Goal: Navigation & Orientation: Find specific page/section

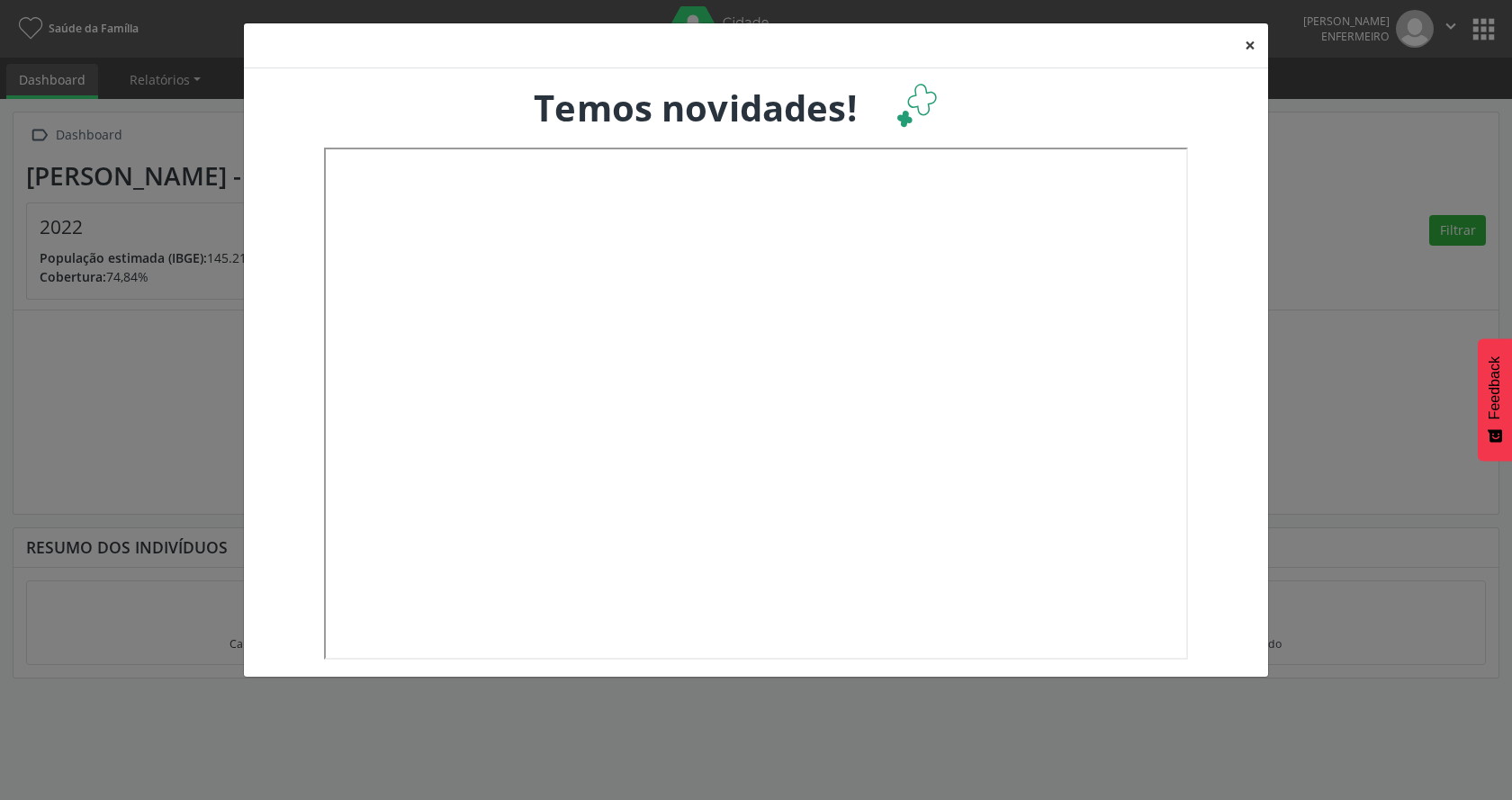
click at [1251, 42] on button "×" at bounding box center [1250, 45] width 36 height 44
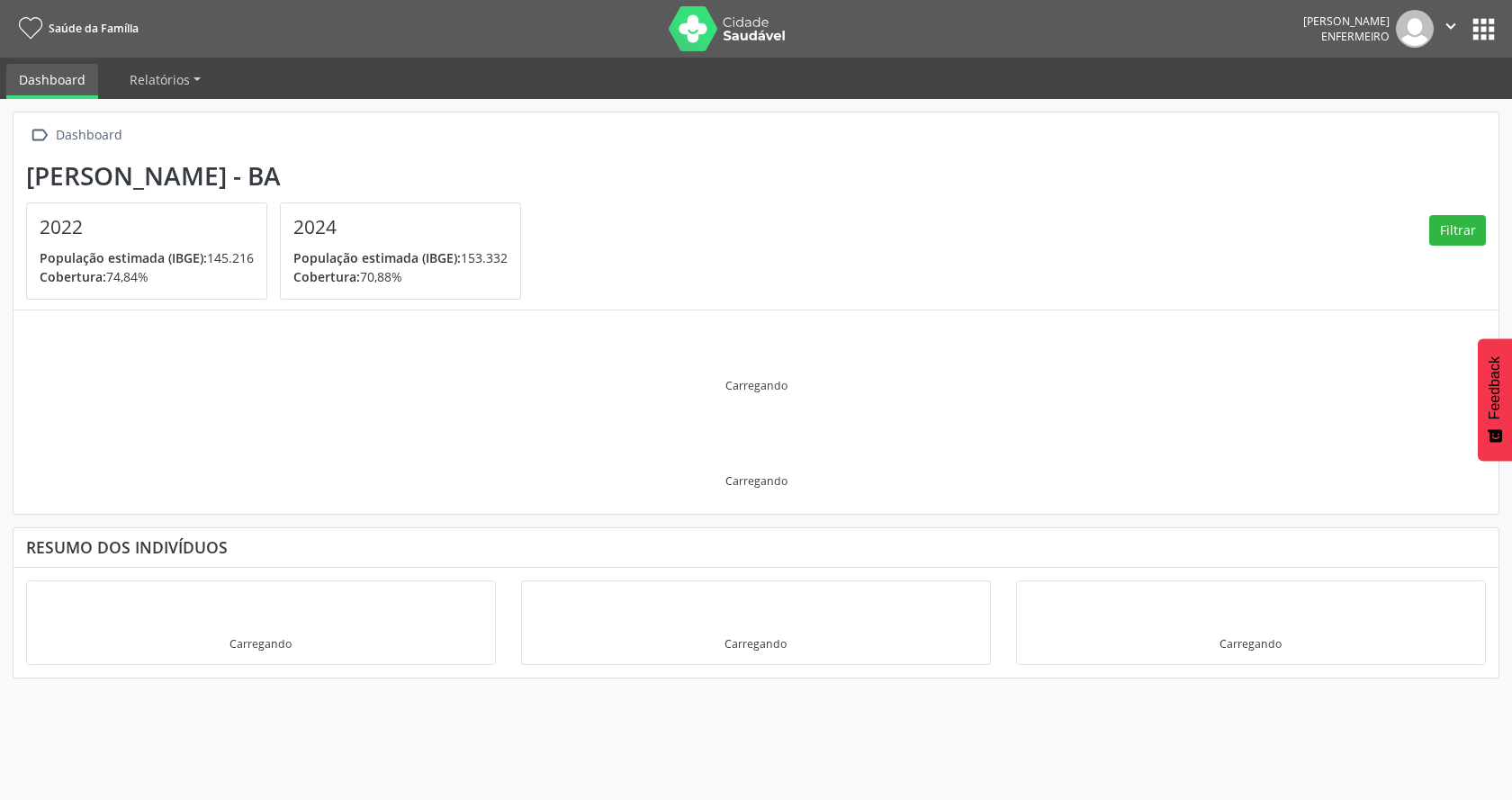
click at [1476, 34] on button "apps" at bounding box center [1484, 30] width 32 height 32
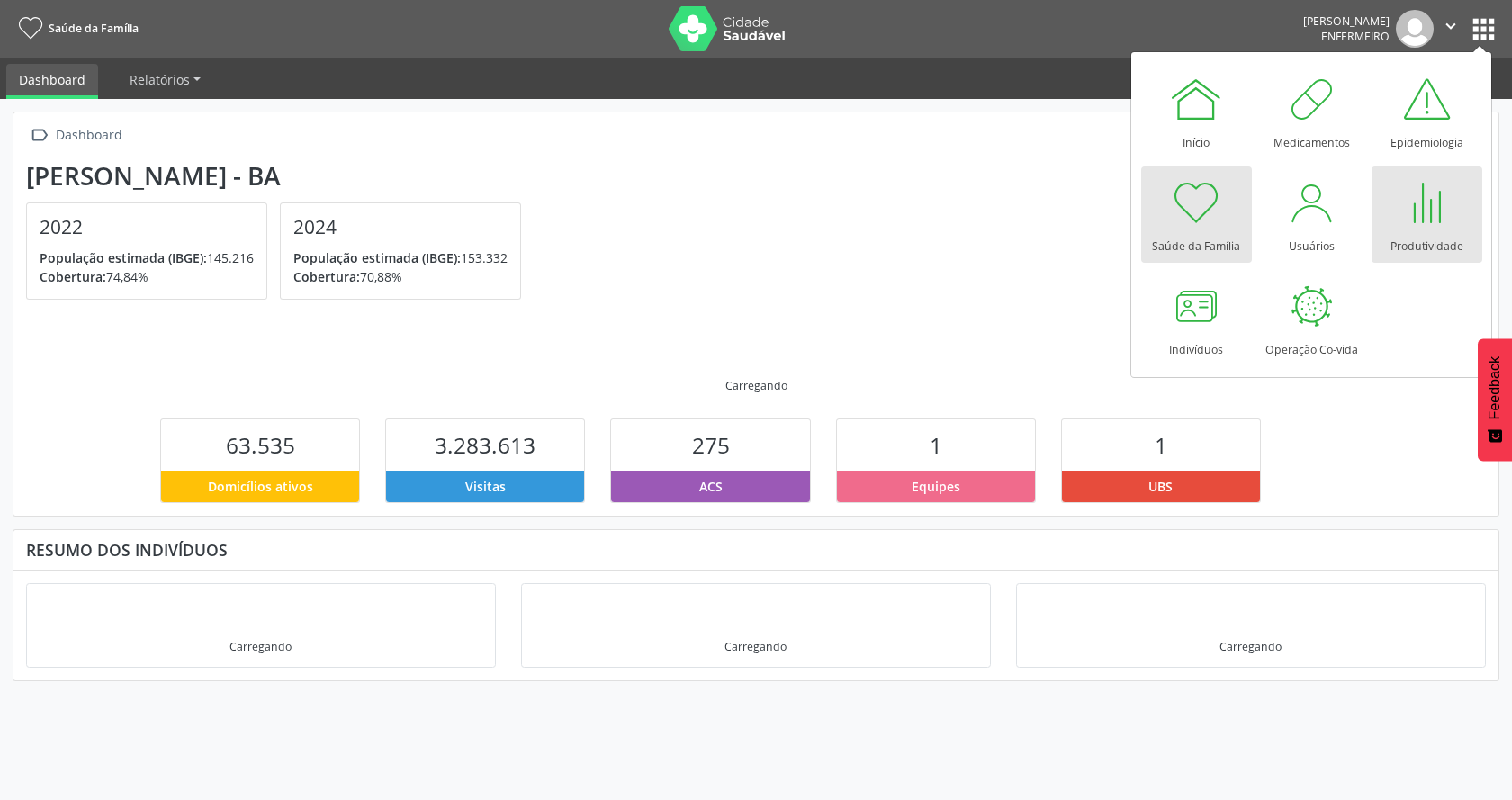
click at [1436, 218] on div at bounding box center [1426, 203] width 54 height 54
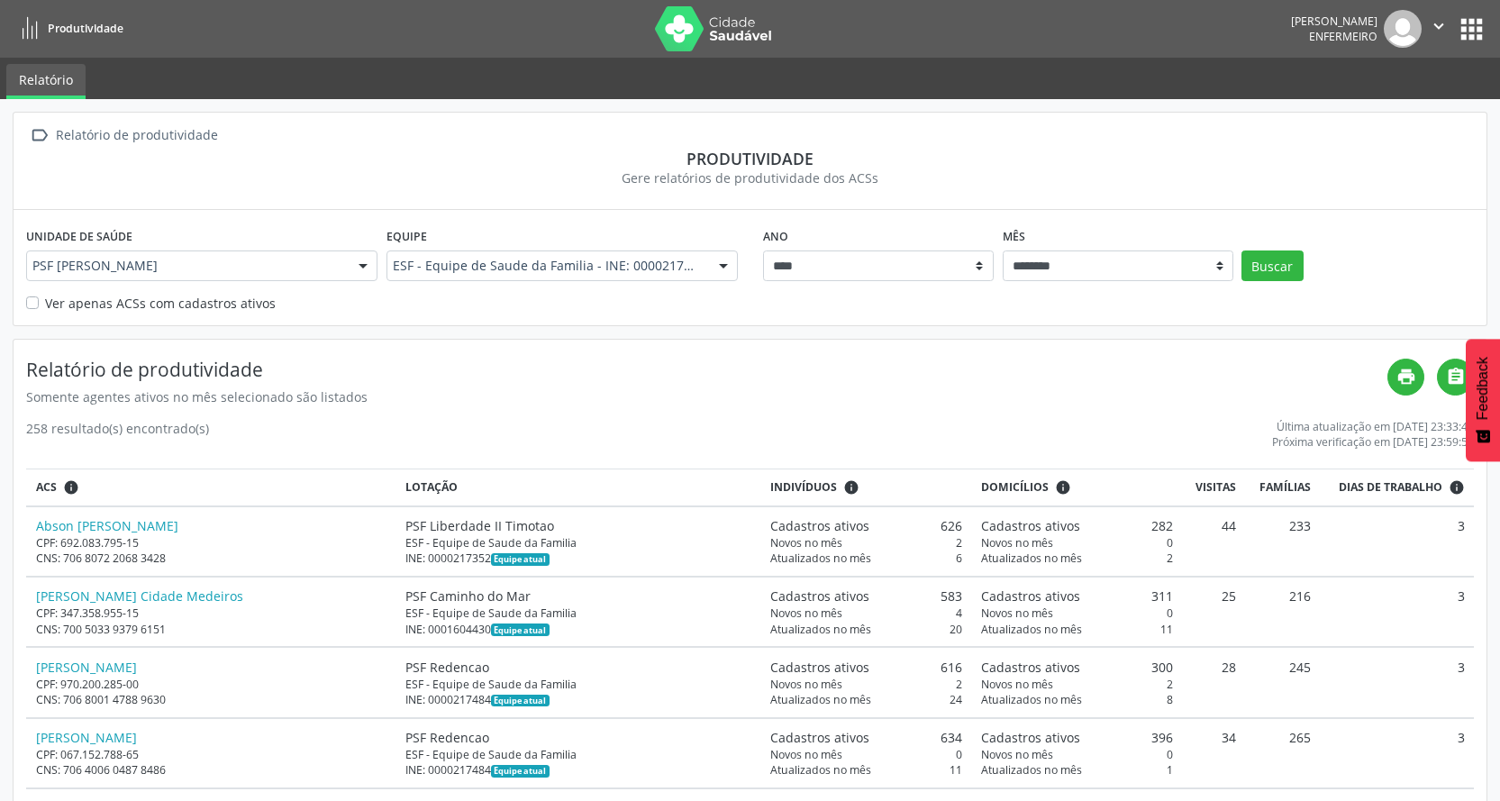
click at [75, 77] on link "Relatório" at bounding box center [45, 81] width 79 height 35
click at [37, 135] on icon "" at bounding box center [39, 136] width 26 height 26
click at [1470, 32] on button "apps" at bounding box center [1472, 30] width 32 height 32
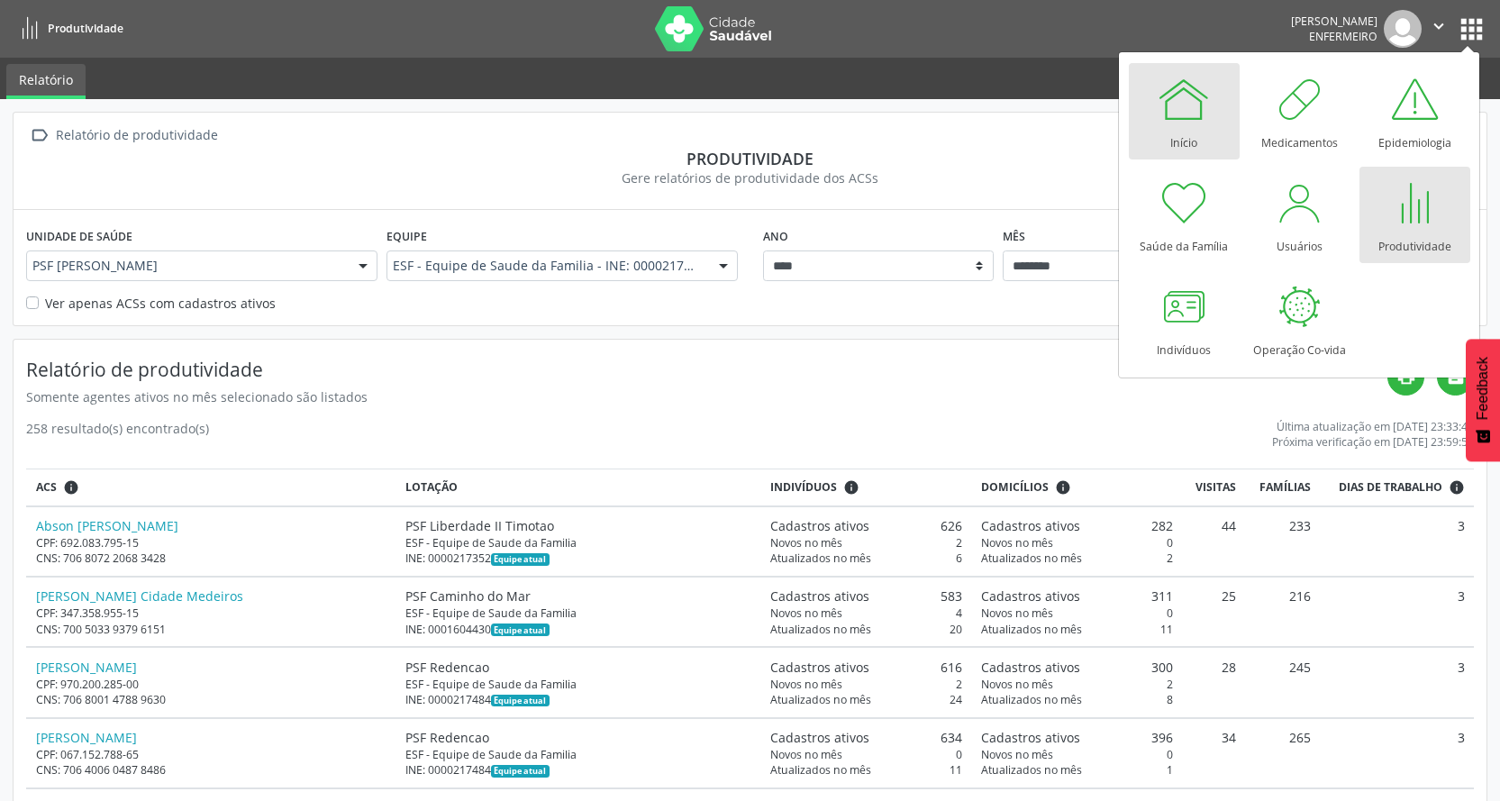
click at [1193, 142] on div "Início" at bounding box center [1184, 138] width 27 height 24
